Goal: Transaction & Acquisition: Obtain resource

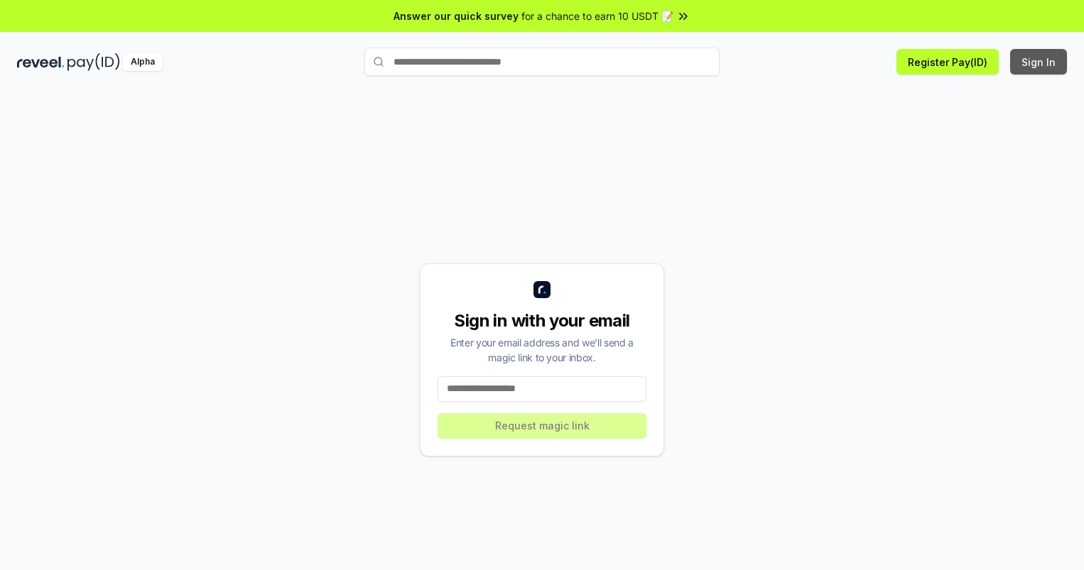
click at [1039, 62] on button "Sign In" at bounding box center [1038, 62] width 57 height 26
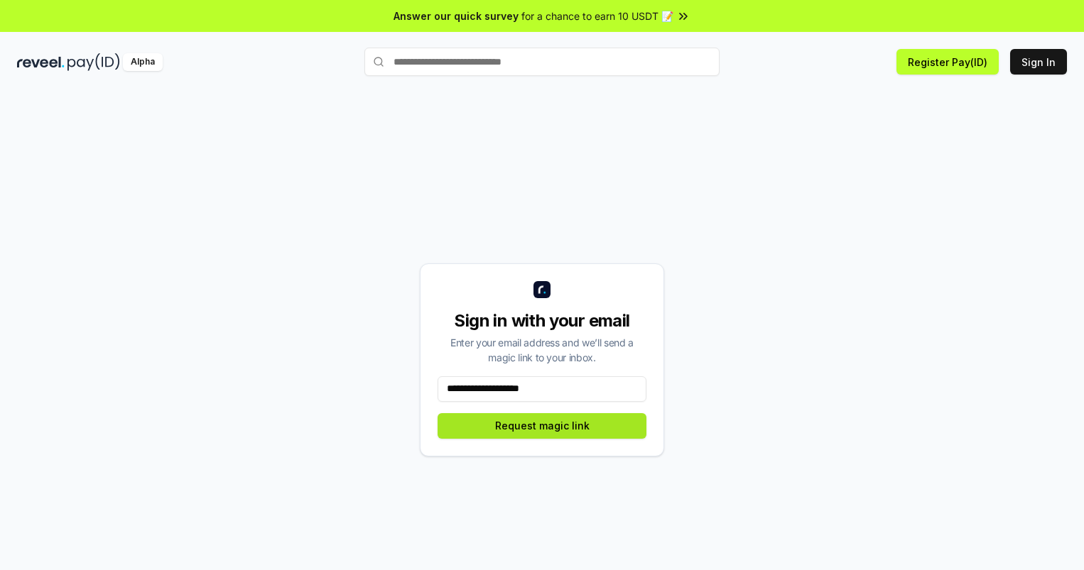
type input "**********"
click at [542, 425] on button "Request magic link" at bounding box center [541, 426] width 209 height 26
